Goal: Task Accomplishment & Management: Use online tool/utility

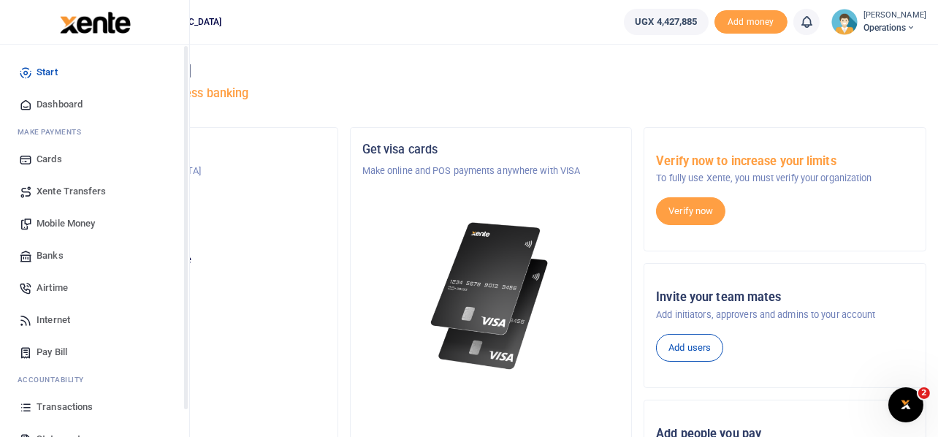
scroll to position [84, 0]
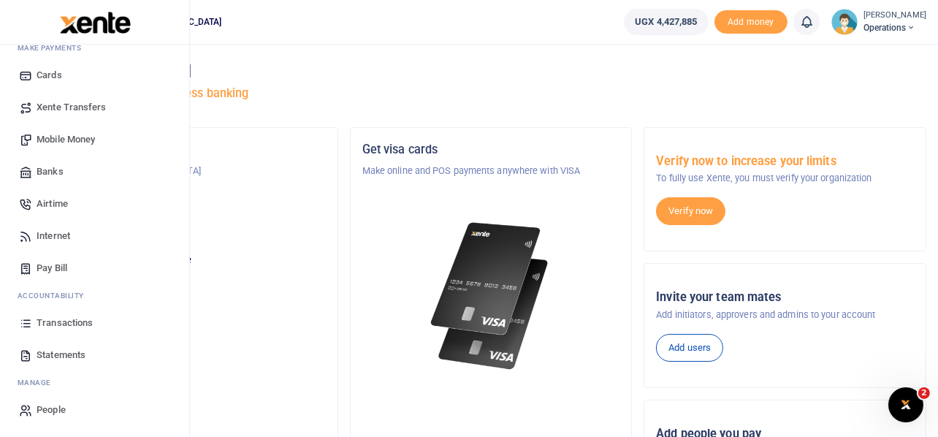
click at [68, 322] on span "Transactions" at bounding box center [65, 323] width 56 height 15
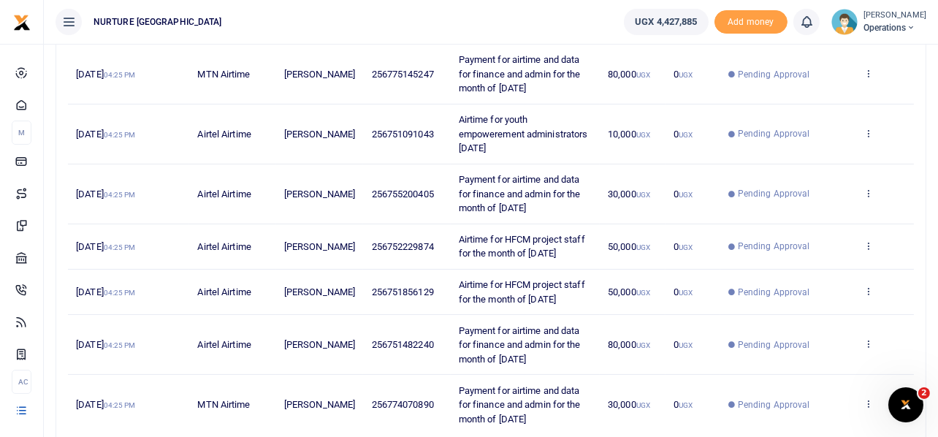
scroll to position [505, 0]
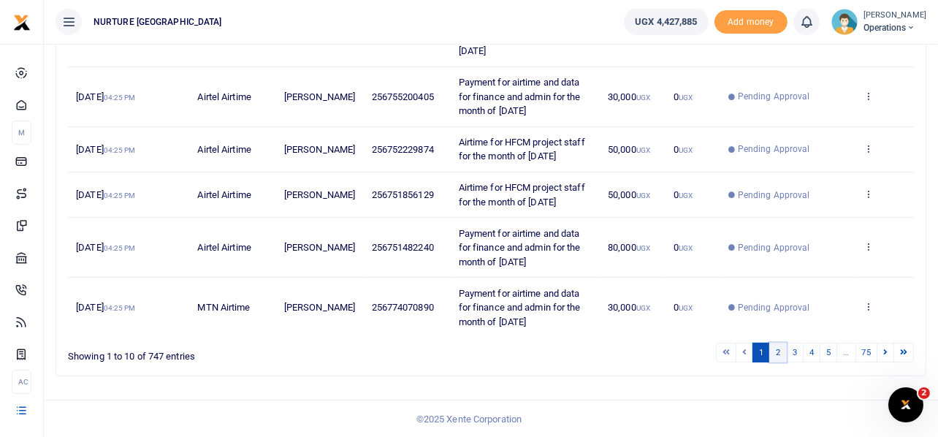
click at [776, 356] on link "2" at bounding box center [778, 353] width 18 height 20
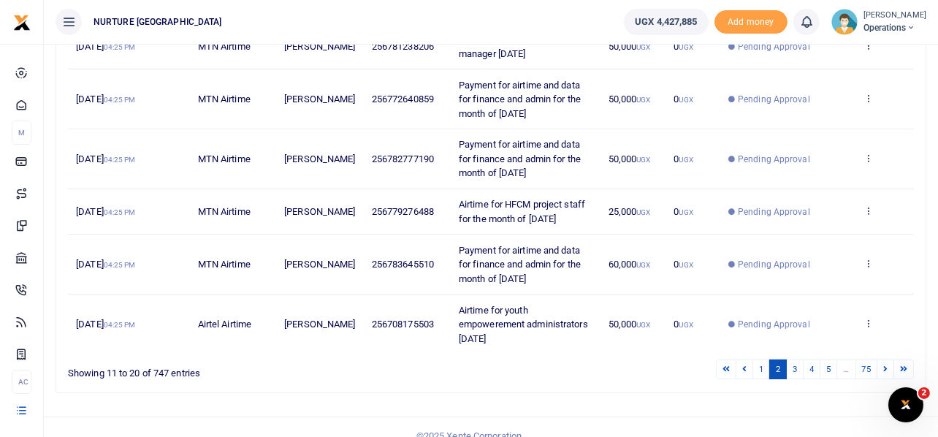
scroll to position [489, 0]
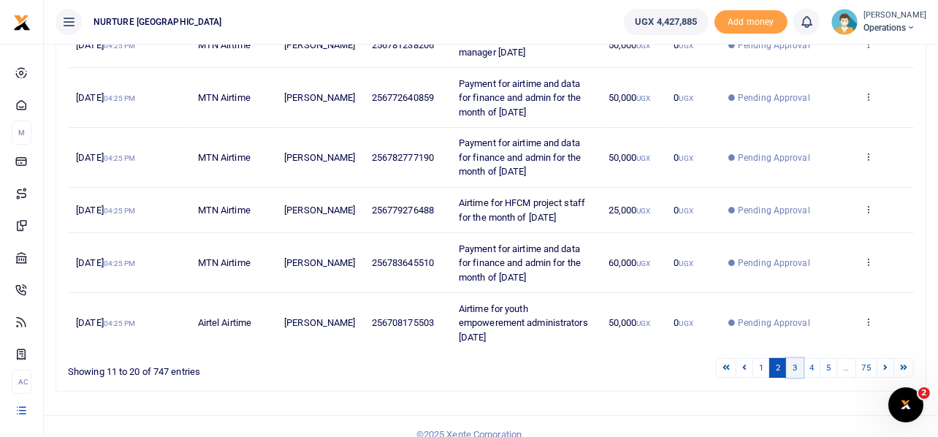
click at [794, 365] on link "3" at bounding box center [795, 368] width 18 height 20
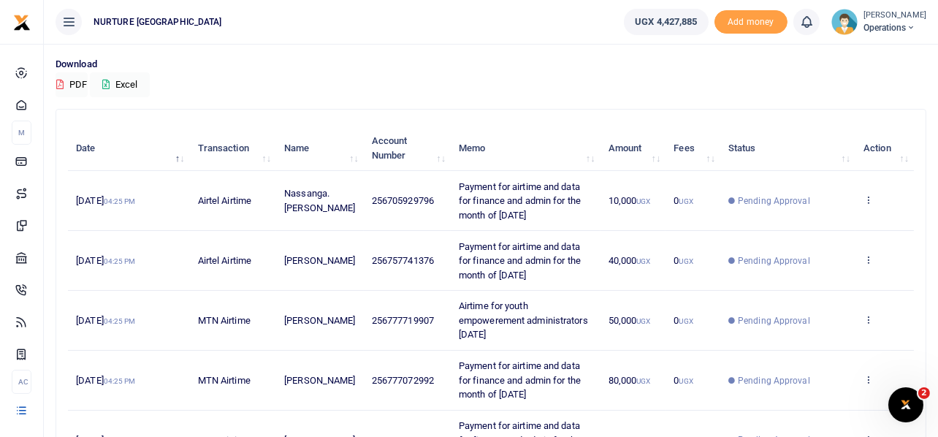
scroll to position [505, 0]
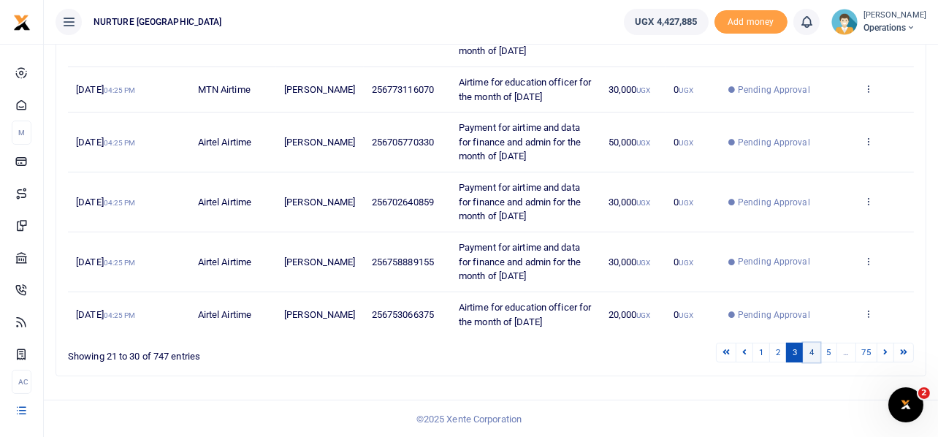
click at [812, 349] on link "4" at bounding box center [812, 353] width 18 height 20
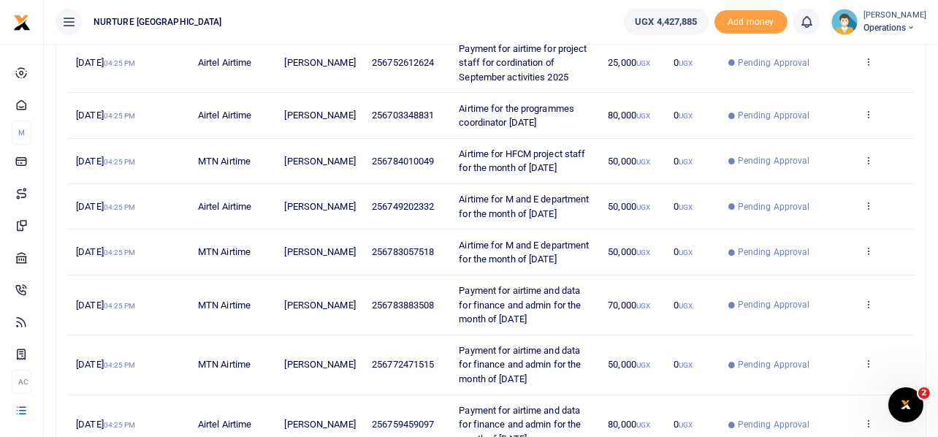
scroll to position [239, 0]
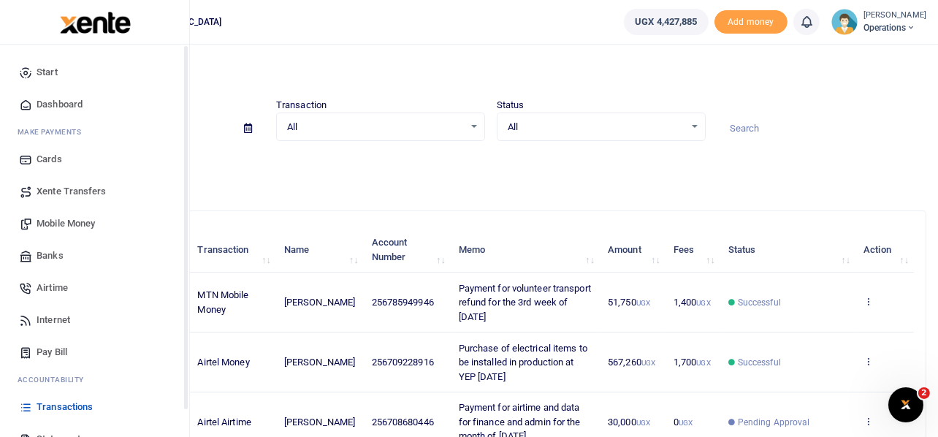
click at [66, 221] on span "Mobile Money" at bounding box center [66, 223] width 58 height 15
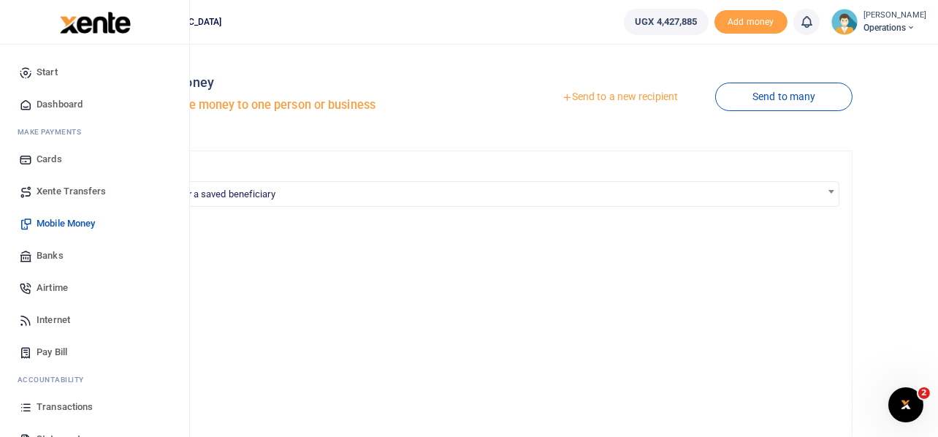
click at [48, 288] on span "Airtime" at bounding box center [52, 287] width 31 height 15
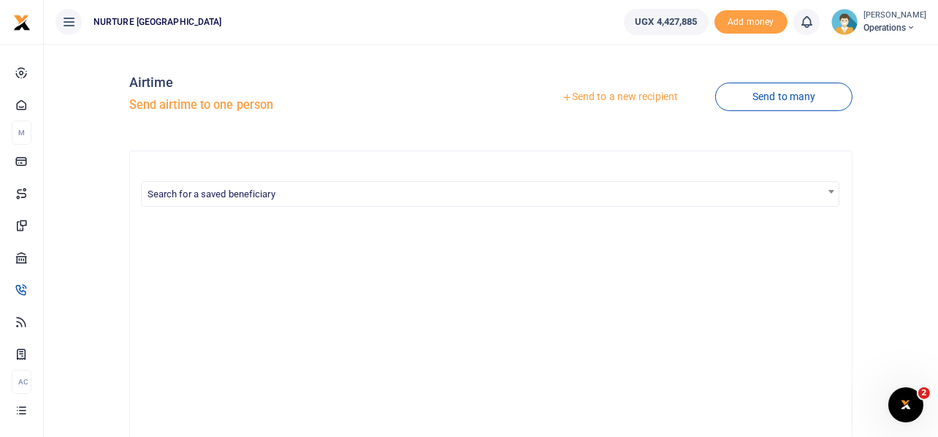
click at [630, 97] on link "Send to a new recipient" at bounding box center [619, 97] width 191 height 26
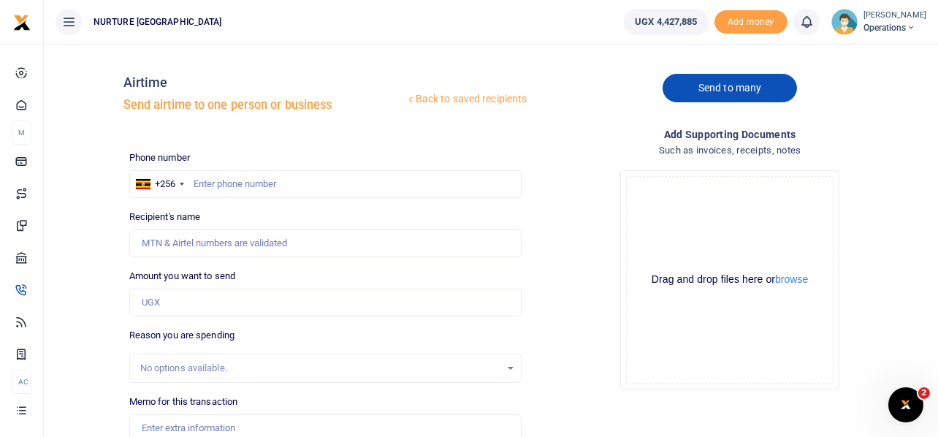
click at [768, 82] on link "Send to many" at bounding box center [729, 88] width 134 height 28
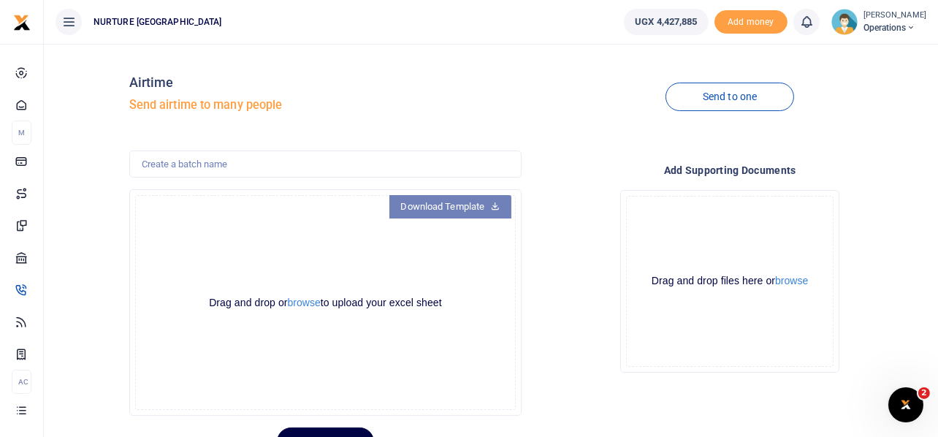
click at [427, 210] on link "Download Template" at bounding box center [450, 206] width 123 height 23
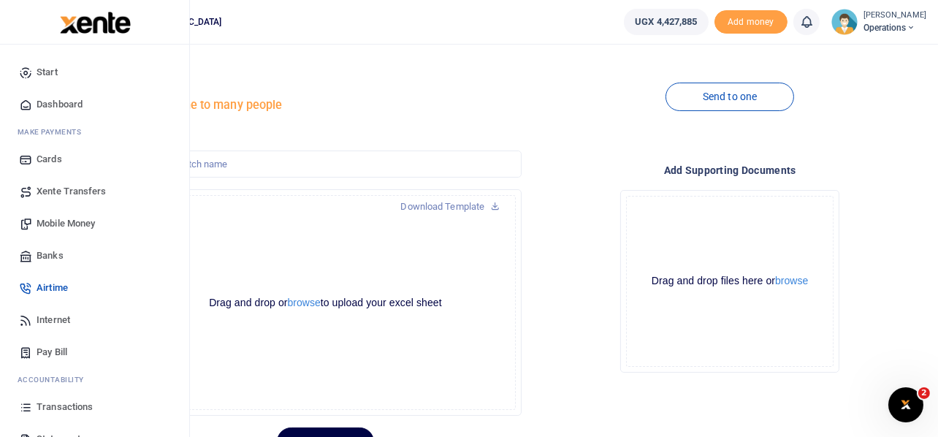
click at [56, 316] on span "Internet" at bounding box center [54, 320] width 34 height 15
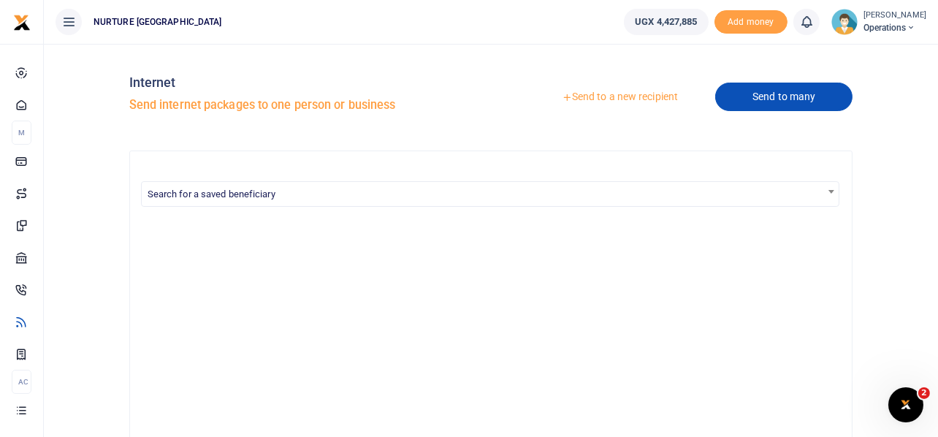
click at [774, 87] on link "Send to many" at bounding box center [783, 97] width 137 height 28
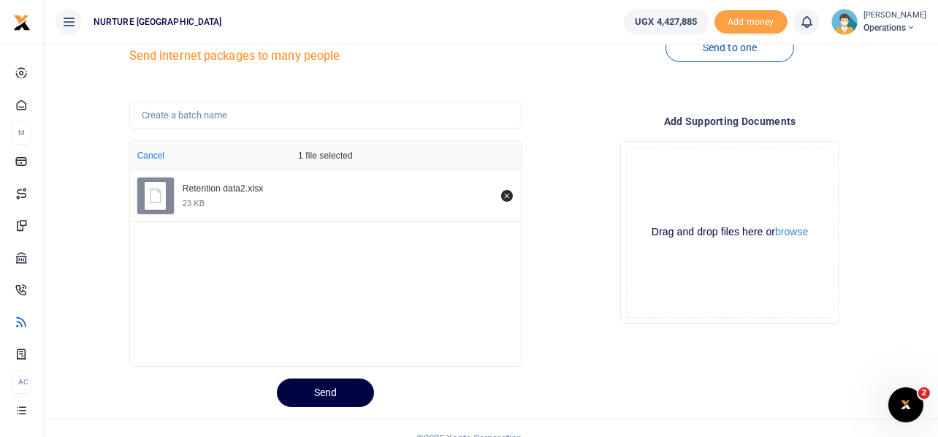
scroll to position [69, 0]
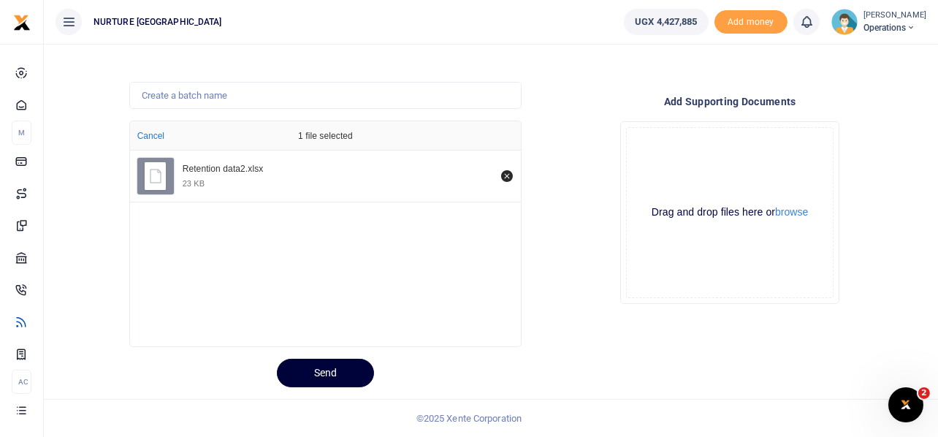
click at [349, 367] on button "Send" at bounding box center [325, 373] width 97 height 28
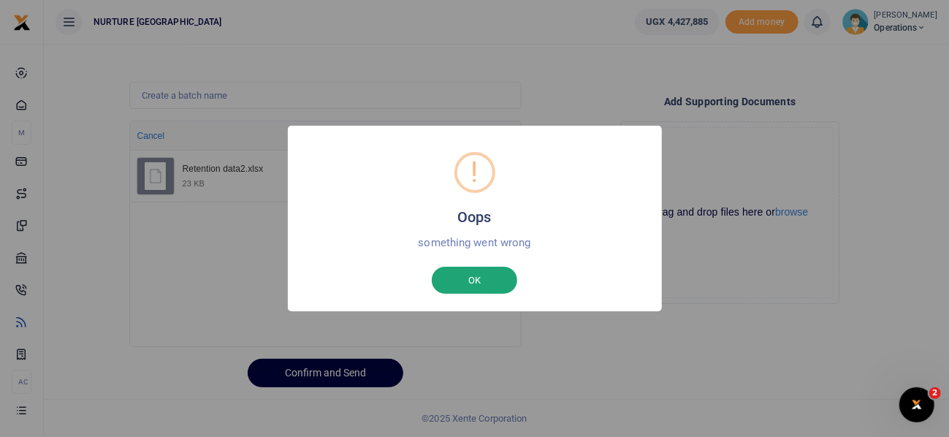
click at [469, 289] on button "OK" at bounding box center [474, 281] width 85 height 28
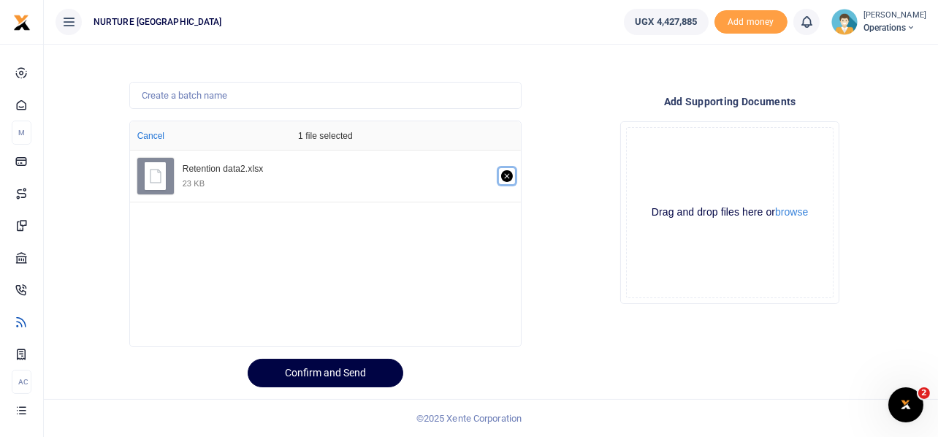
click at [505, 180] on icon "Remove file" at bounding box center [507, 176] width 12 height 12
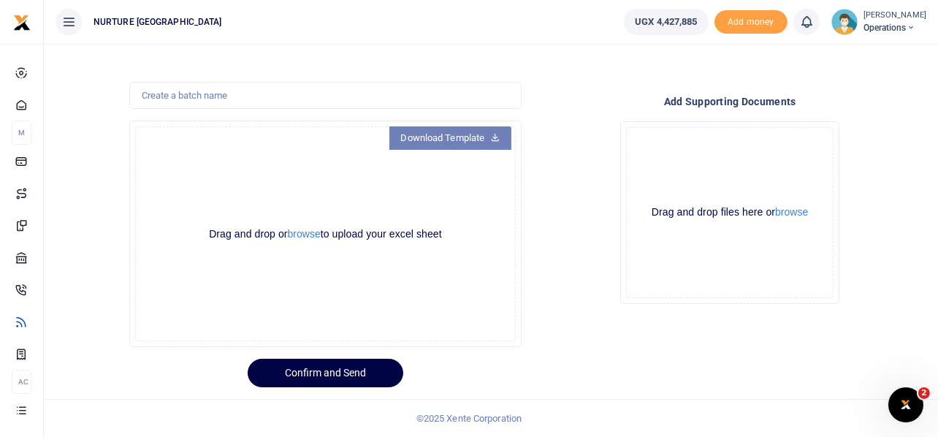
click at [448, 134] on link "Download Template" at bounding box center [450, 137] width 123 height 23
click at [305, 232] on button "browse" at bounding box center [304, 234] width 33 height 11
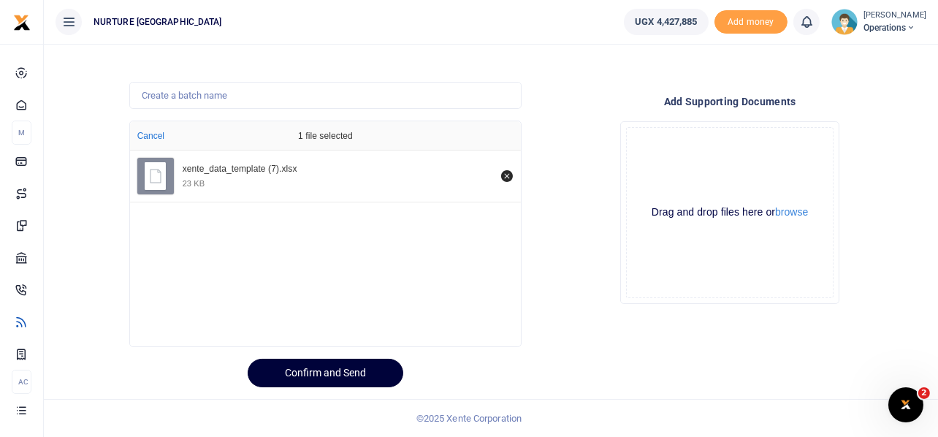
click at [353, 365] on button "Confirm and Send" at bounding box center [326, 373] width 156 height 28
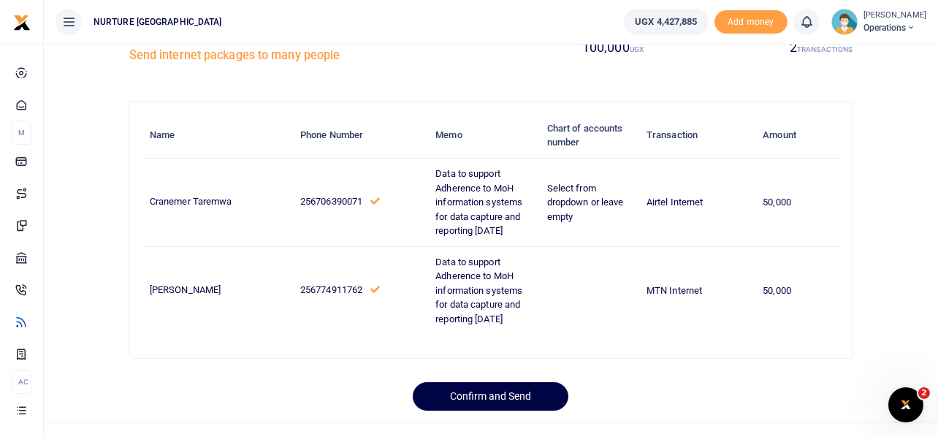
scroll to position [100, 0]
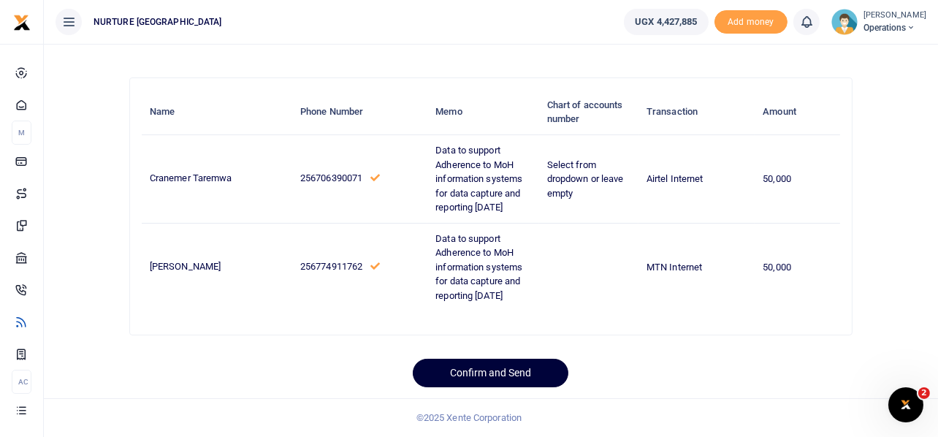
click at [497, 370] on button "Confirm and Send" at bounding box center [491, 373] width 156 height 28
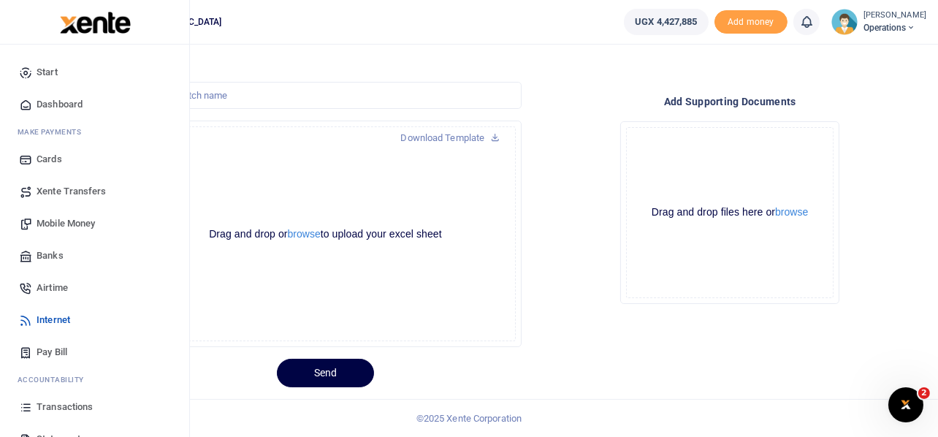
click at [56, 286] on span "Airtime" at bounding box center [52, 287] width 31 height 15
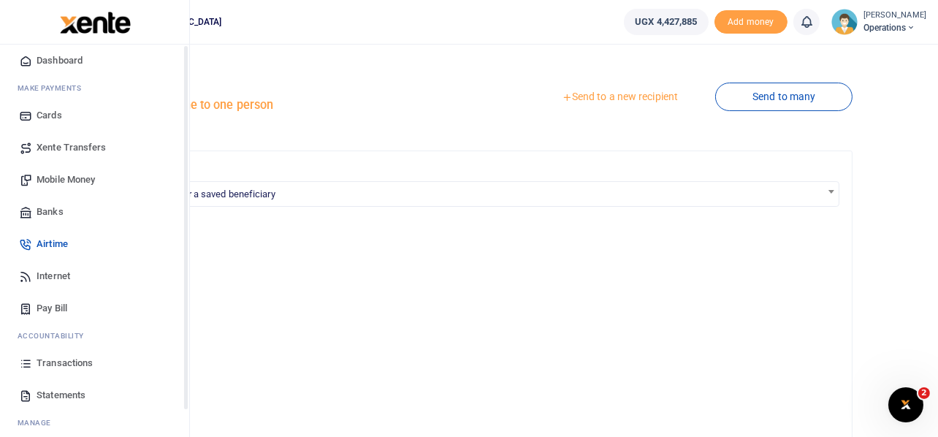
scroll to position [84, 0]
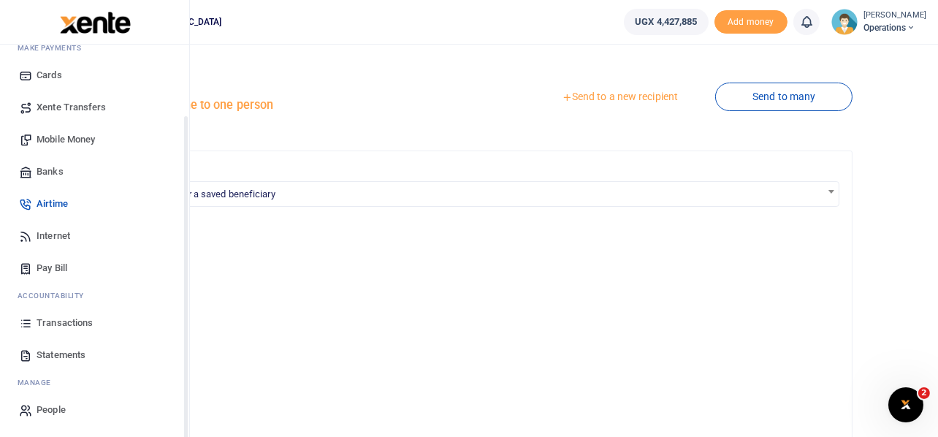
click at [39, 321] on span "Transactions" at bounding box center [65, 323] width 56 height 15
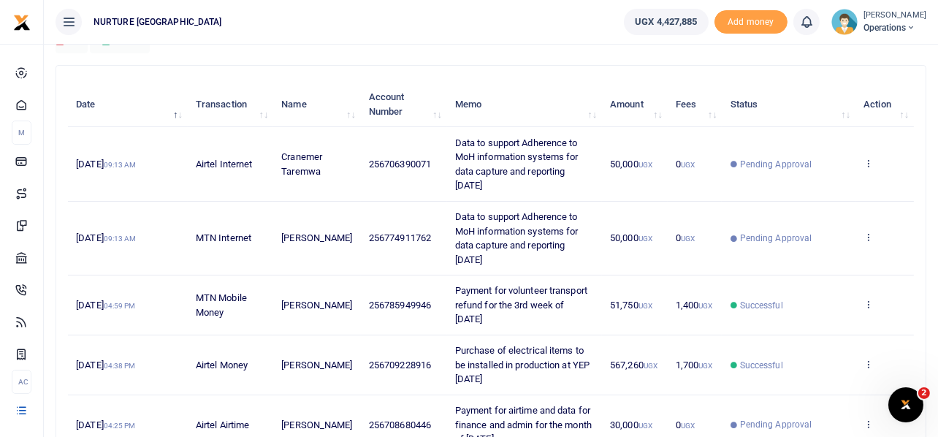
scroll to position [72, 0]
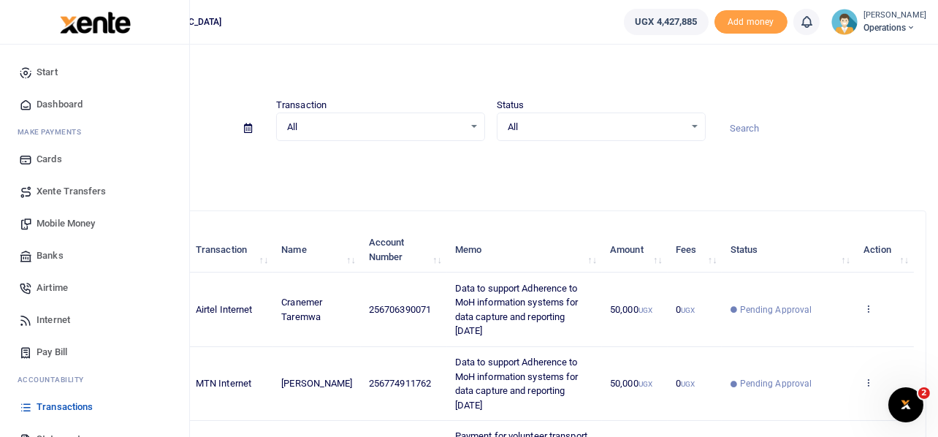
click at [59, 285] on span "Airtime" at bounding box center [52, 287] width 31 height 15
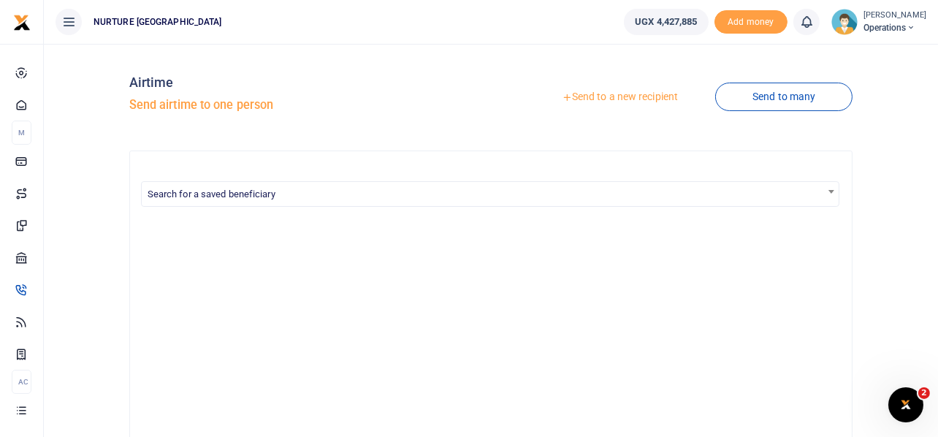
click at [614, 99] on link "Send to a new recipient" at bounding box center [619, 97] width 191 height 26
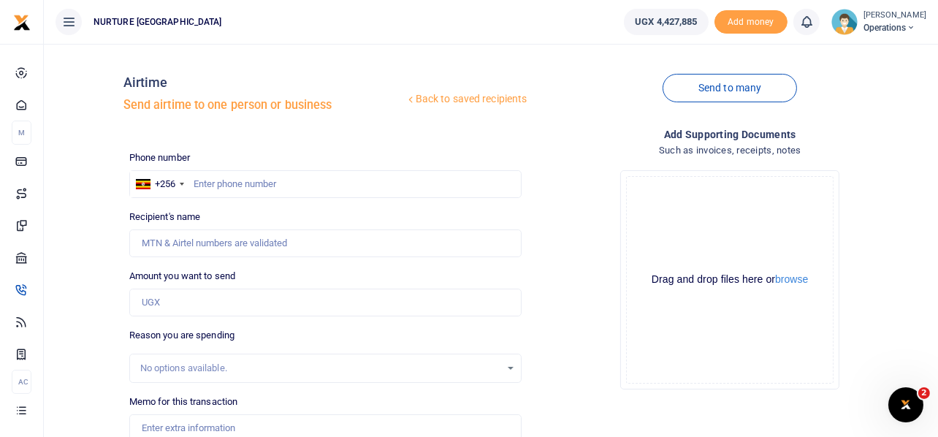
click at [574, 146] on h4 "Such as invoices, receipts, notes" at bounding box center [729, 150] width 393 height 16
click at [763, 92] on link "Send to many" at bounding box center [729, 88] width 134 height 28
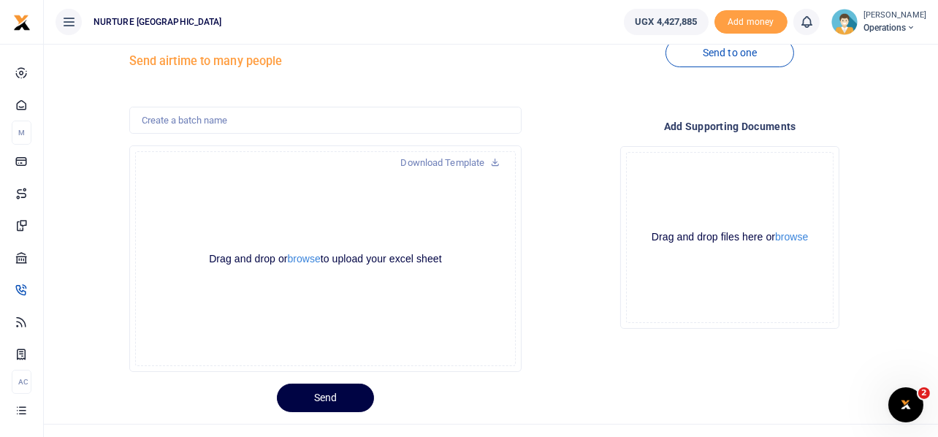
scroll to position [69, 0]
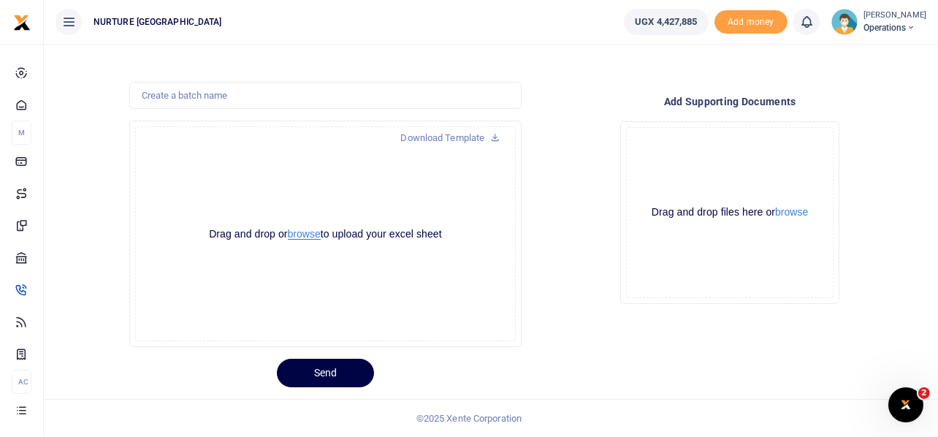
click at [305, 234] on button "browse" at bounding box center [304, 234] width 33 height 11
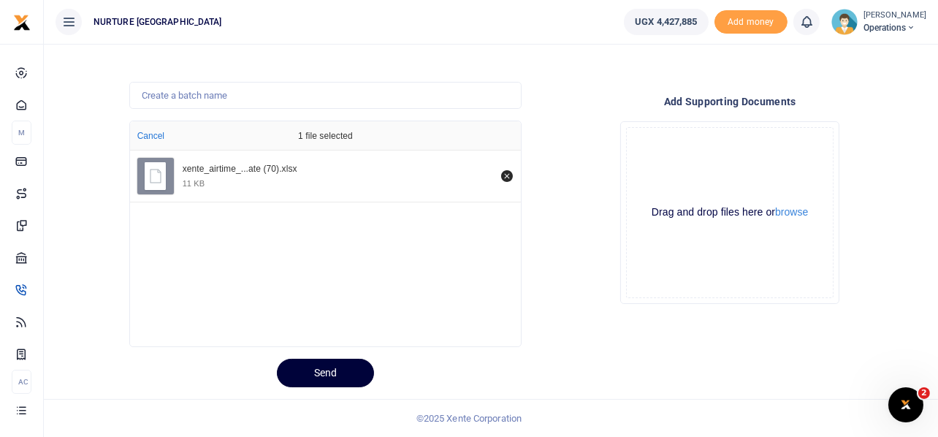
click at [335, 367] on button "Send" at bounding box center [325, 373] width 97 height 28
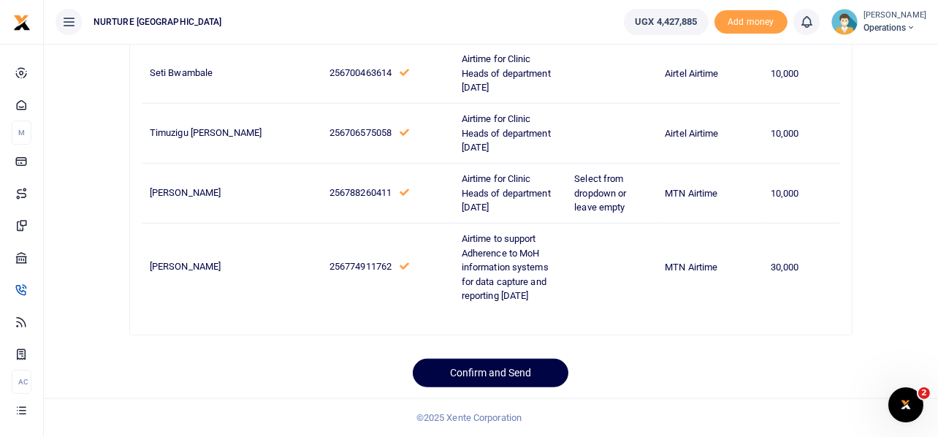
scroll to position [2155, 0]
click at [497, 371] on button "Confirm and Send" at bounding box center [491, 373] width 156 height 28
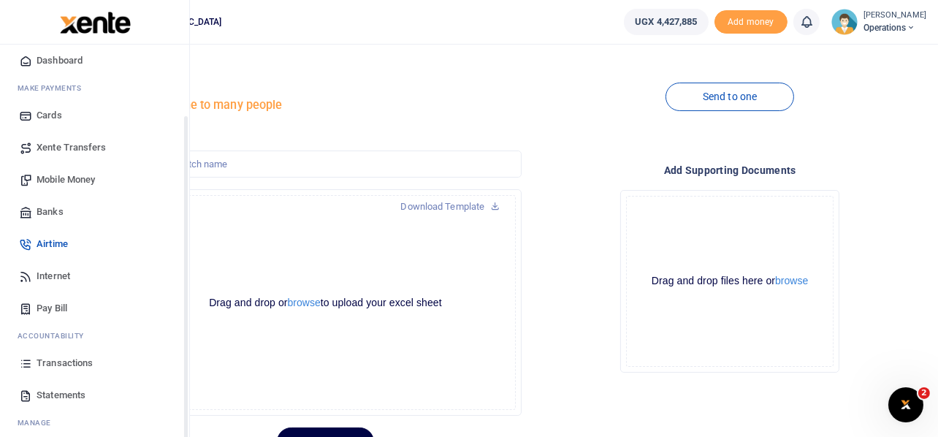
scroll to position [84, 0]
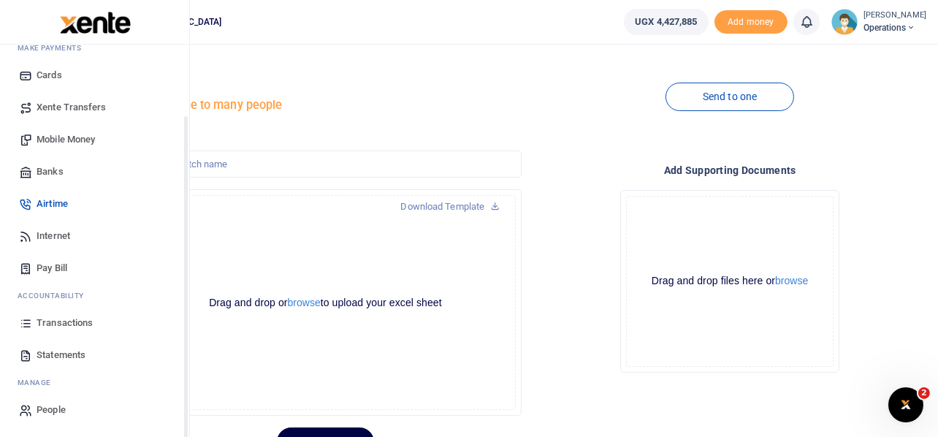
click at [63, 321] on span "Transactions" at bounding box center [65, 323] width 56 height 15
